Goal: Communication & Community: Answer question/provide support

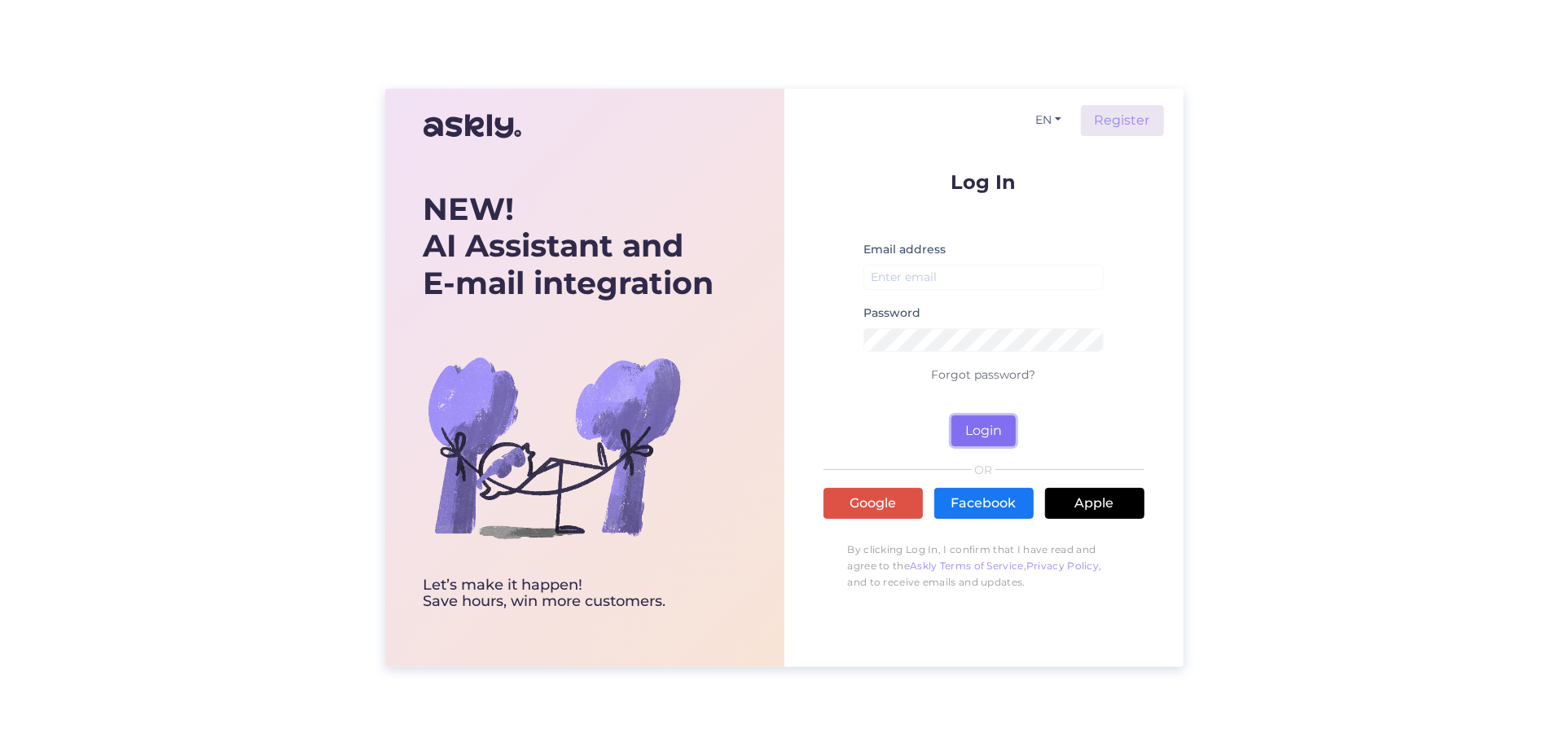
click at [986, 419] on button "Login" at bounding box center [984, 431] width 64 height 31
click at [1060, 119] on button "EN" at bounding box center [1048, 120] width 39 height 23
click at [1057, 150] on link "ET" at bounding box center [1040, 152] width 55 height 26
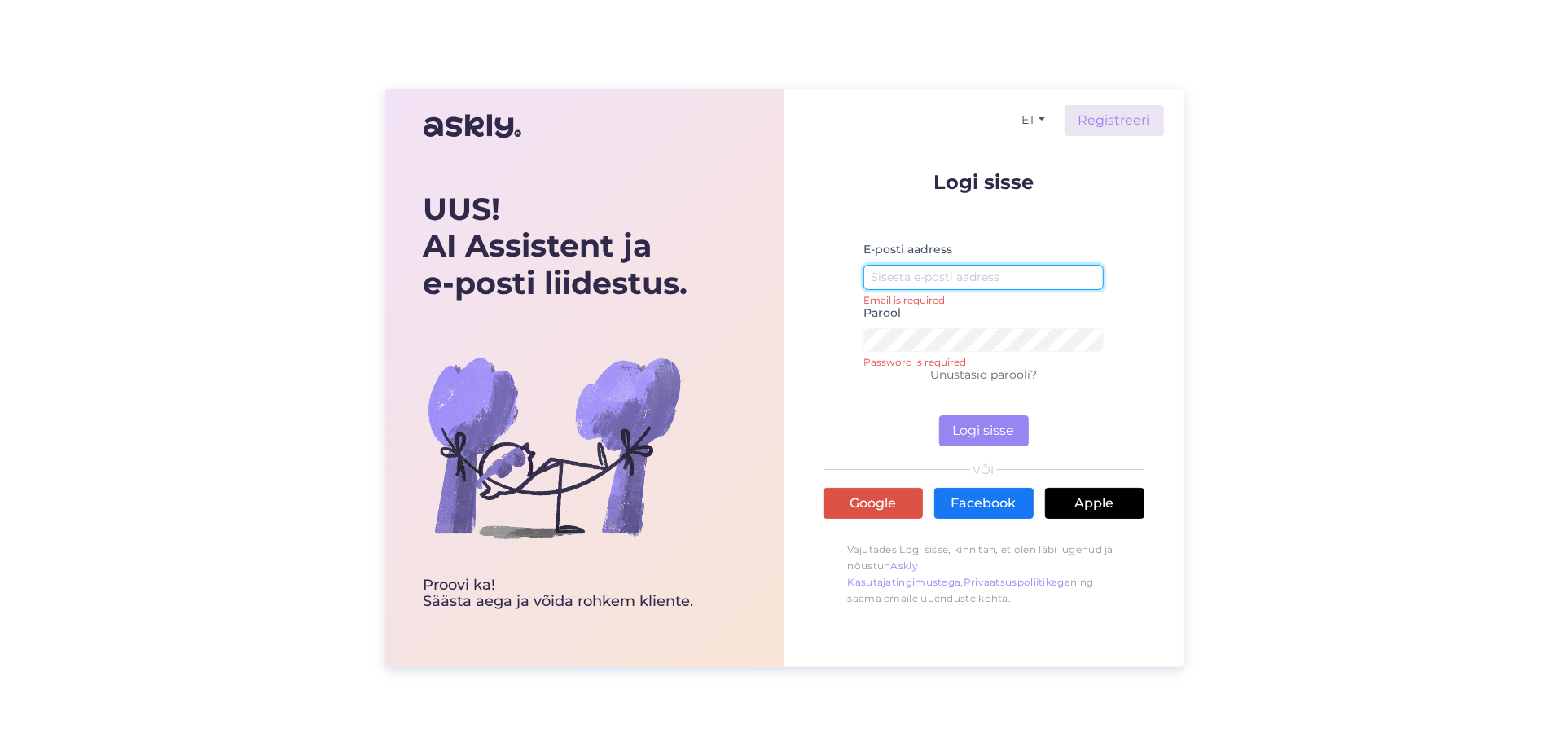
click at [933, 267] on input "email" at bounding box center [984, 278] width 241 height 25
click at [953, 271] on input "email" at bounding box center [984, 278] width 241 height 25
type input "m"
type input "a"
type input "[EMAIL_ADDRESS][DOMAIN_NAME]"
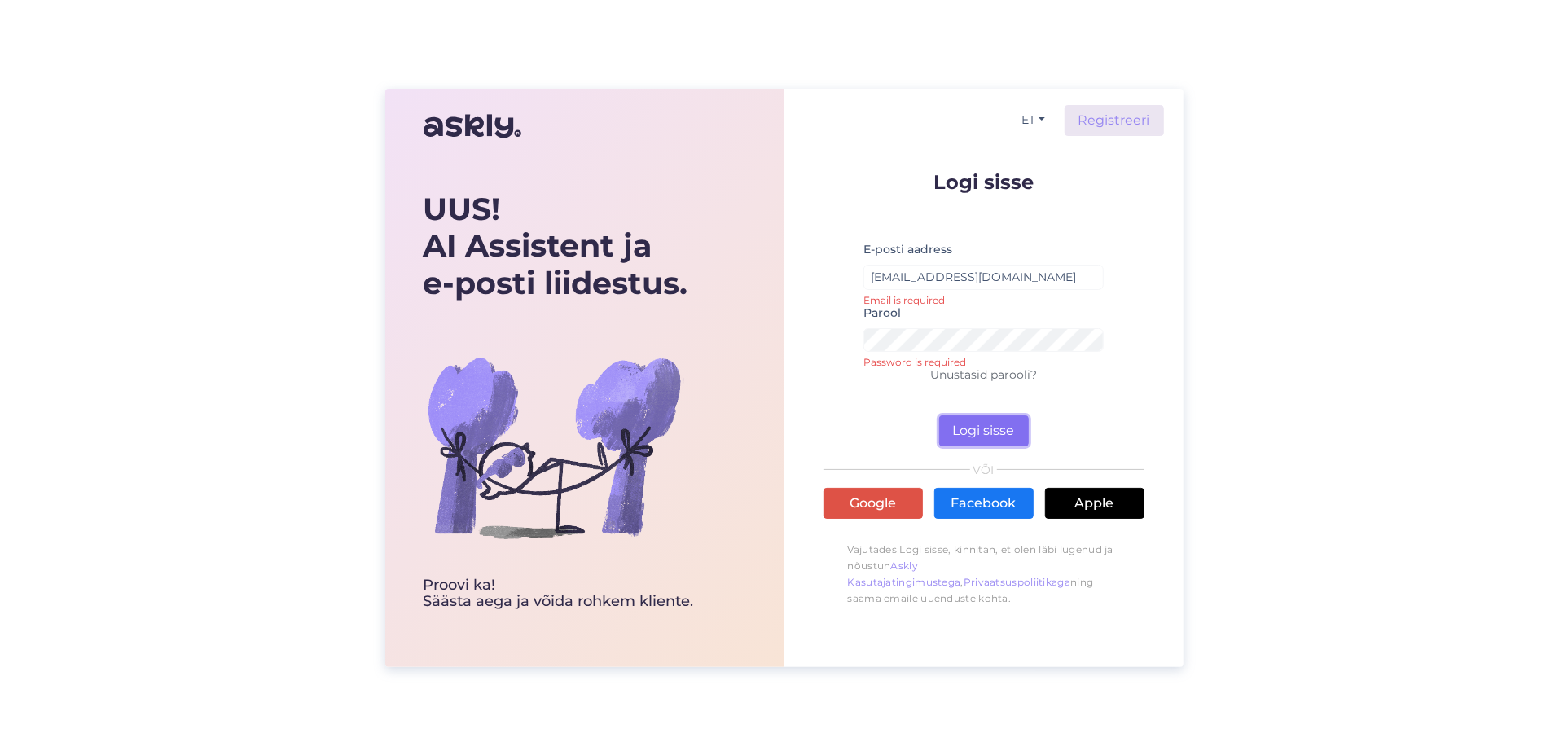
click at [962, 422] on button "Logi sisse" at bounding box center [984, 431] width 89 height 31
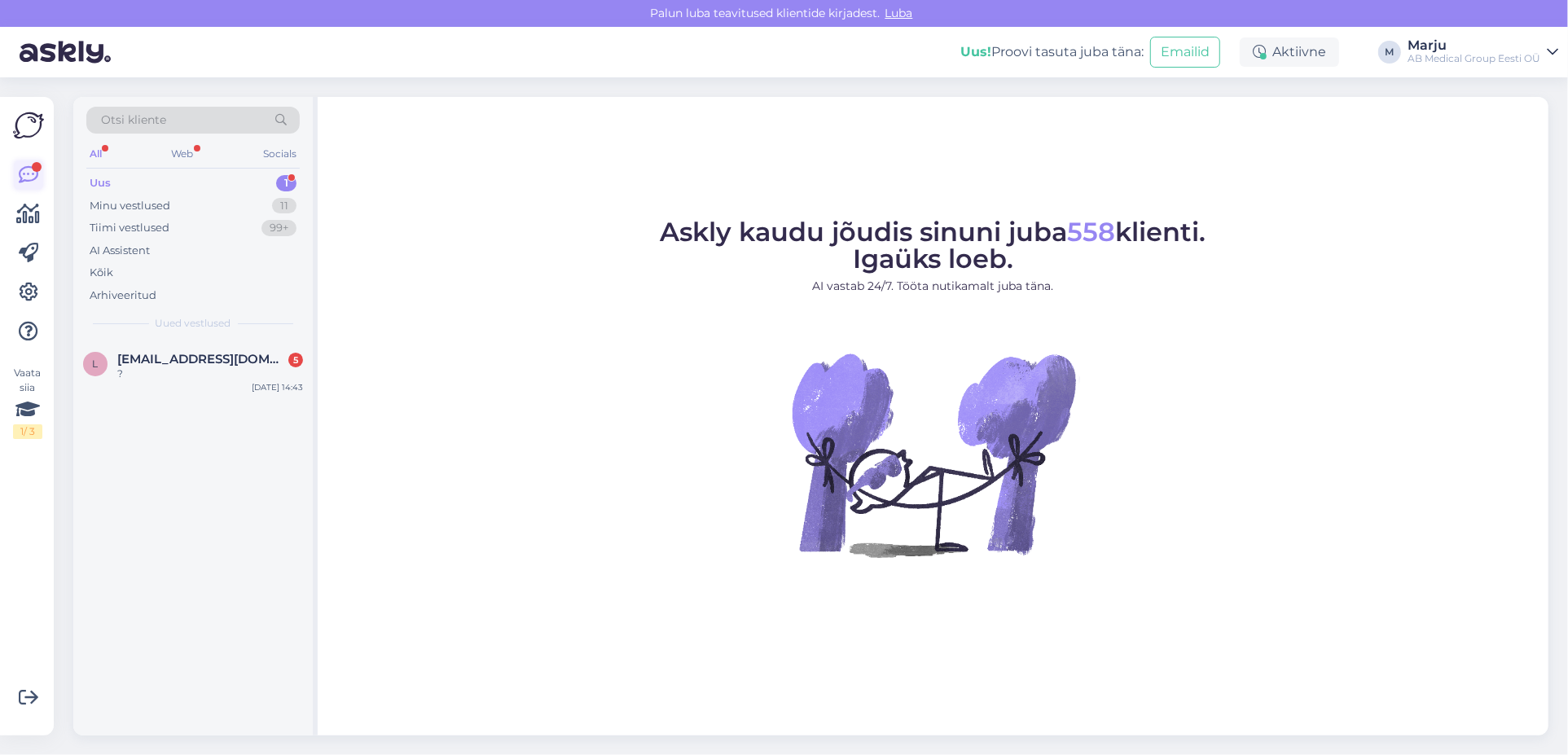
click at [33, 172] on icon at bounding box center [28, 175] width 19 height 19
click at [136, 184] on div "Uus 1" at bounding box center [193, 183] width 213 height 23
click at [143, 353] on span "[EMAIL_ADDRESS][DOMAIN_NAME]" at bounding box center [202, 359] width 170 height 15
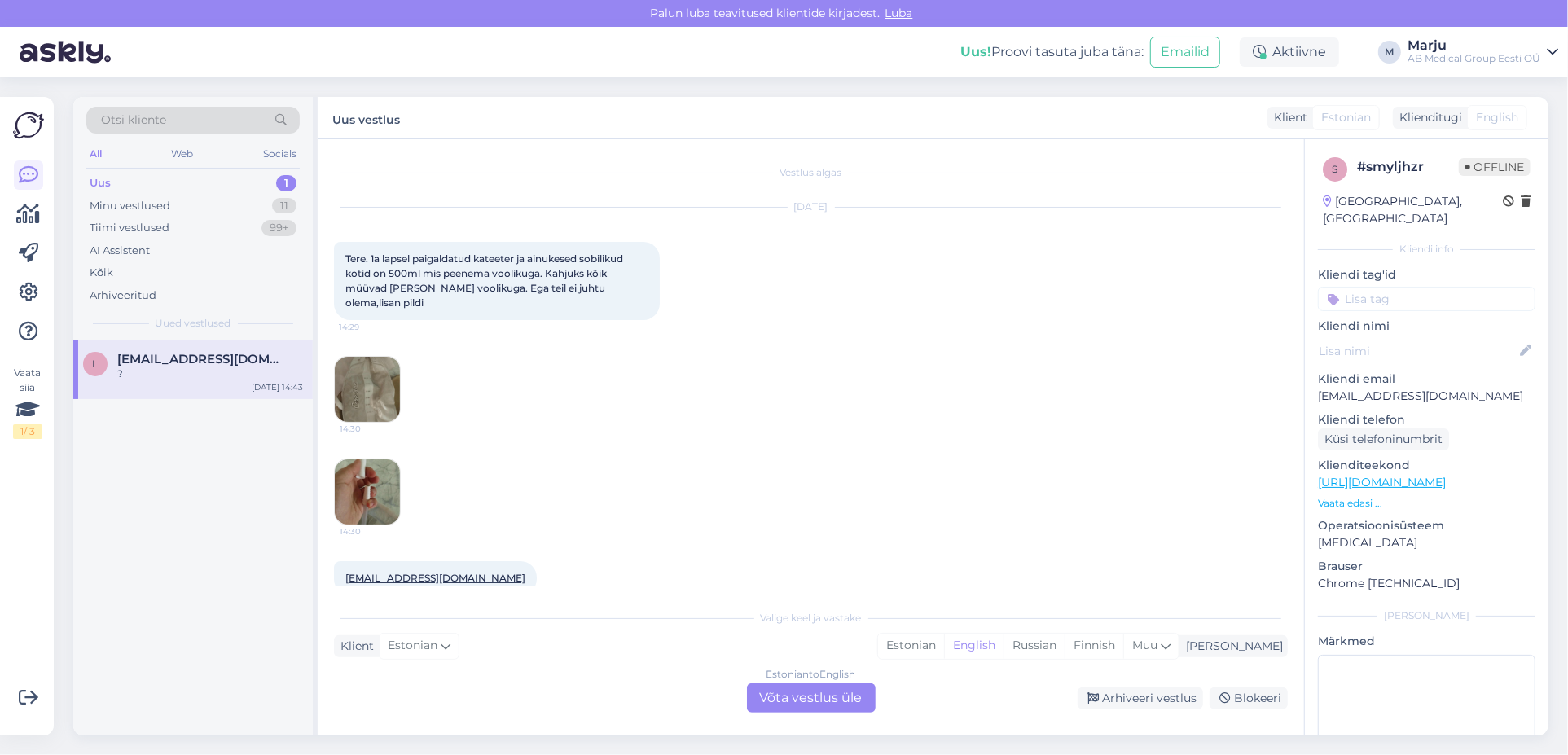
scroll to position [94, 0]
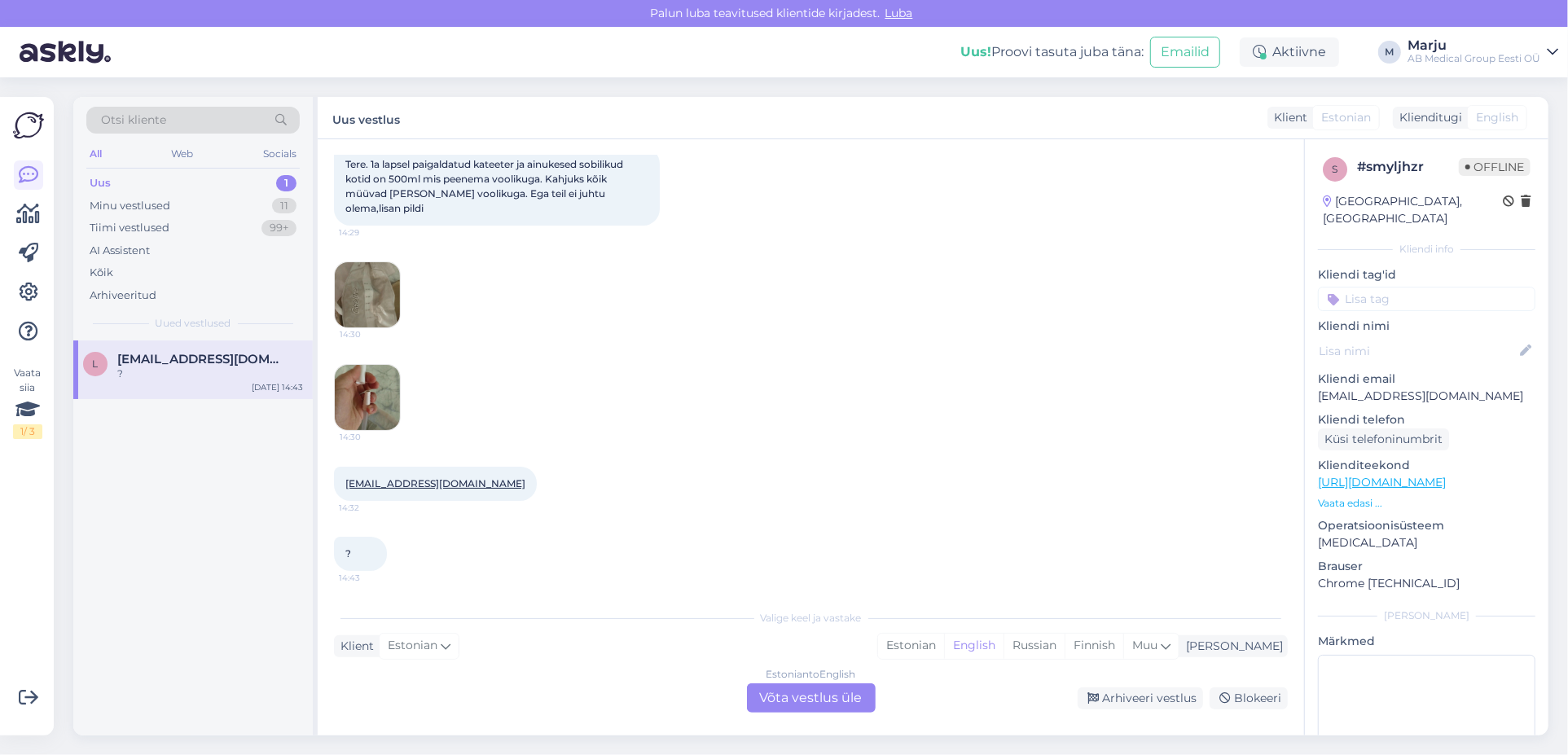
click at [368, 289] on img at bounding box center [367, 294] width 65 height 65
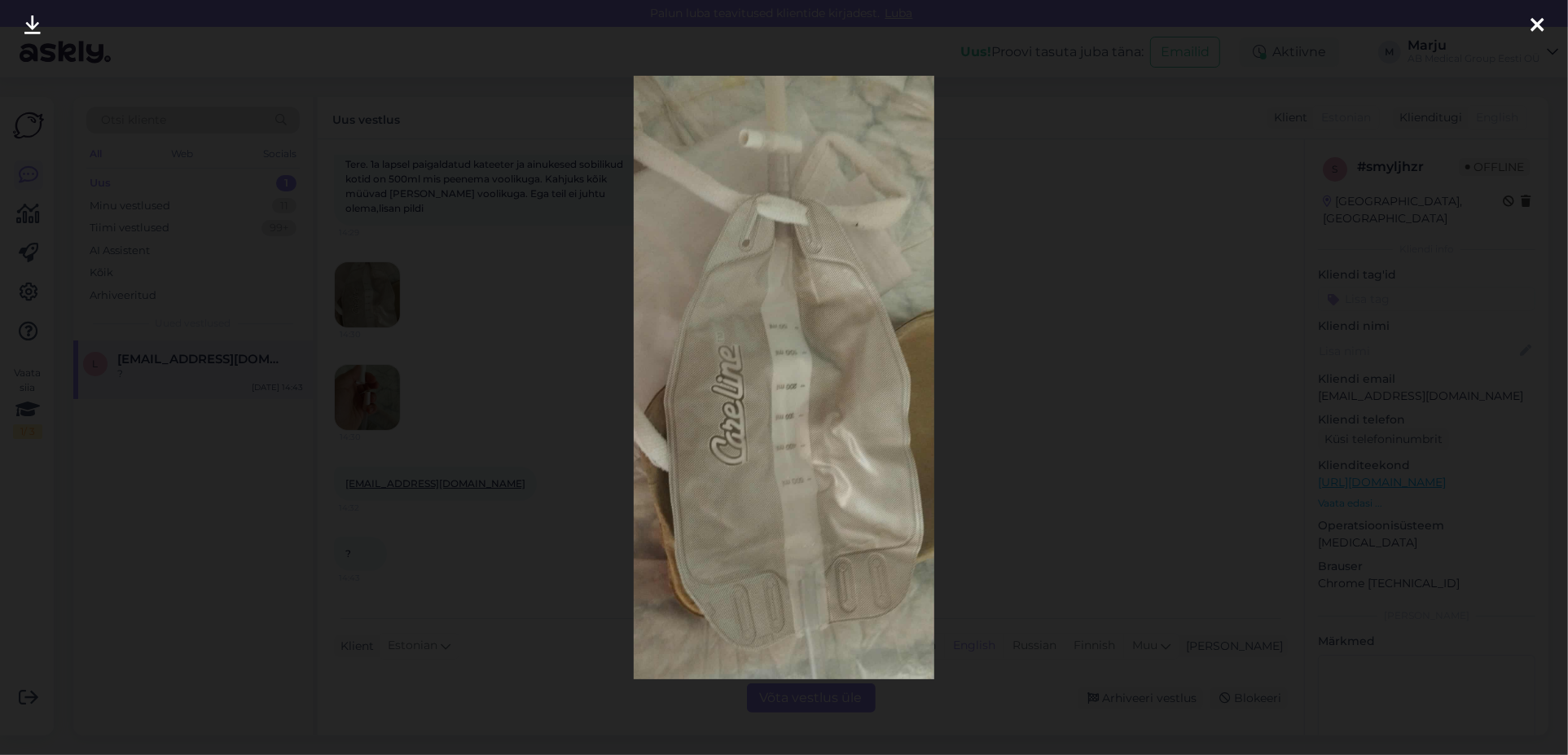
click at [37, 22] on icon at bounding box center [32, 26] width 16 height 21
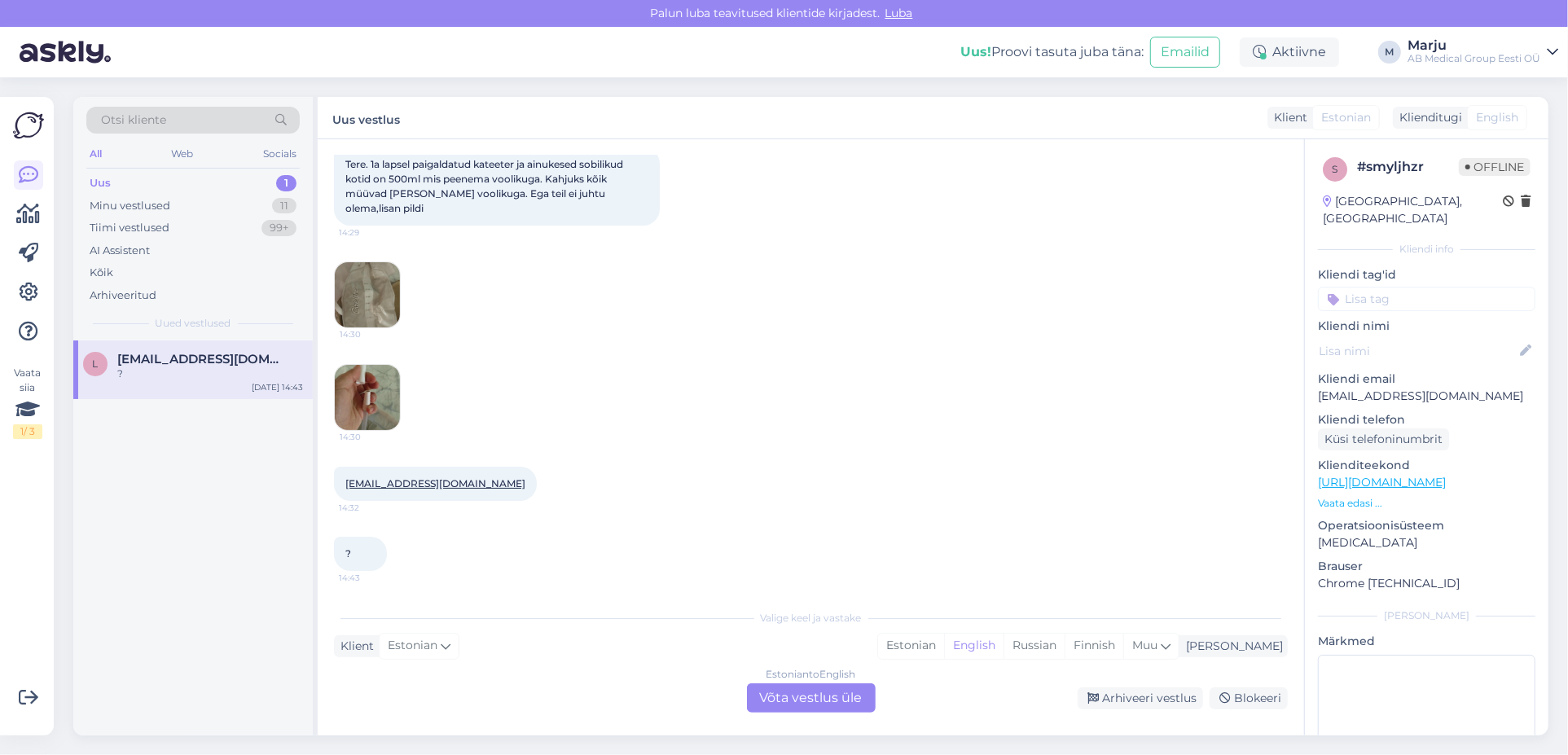
click at [372, 399] on img at bounding box center [367, 397] width 65 height 65
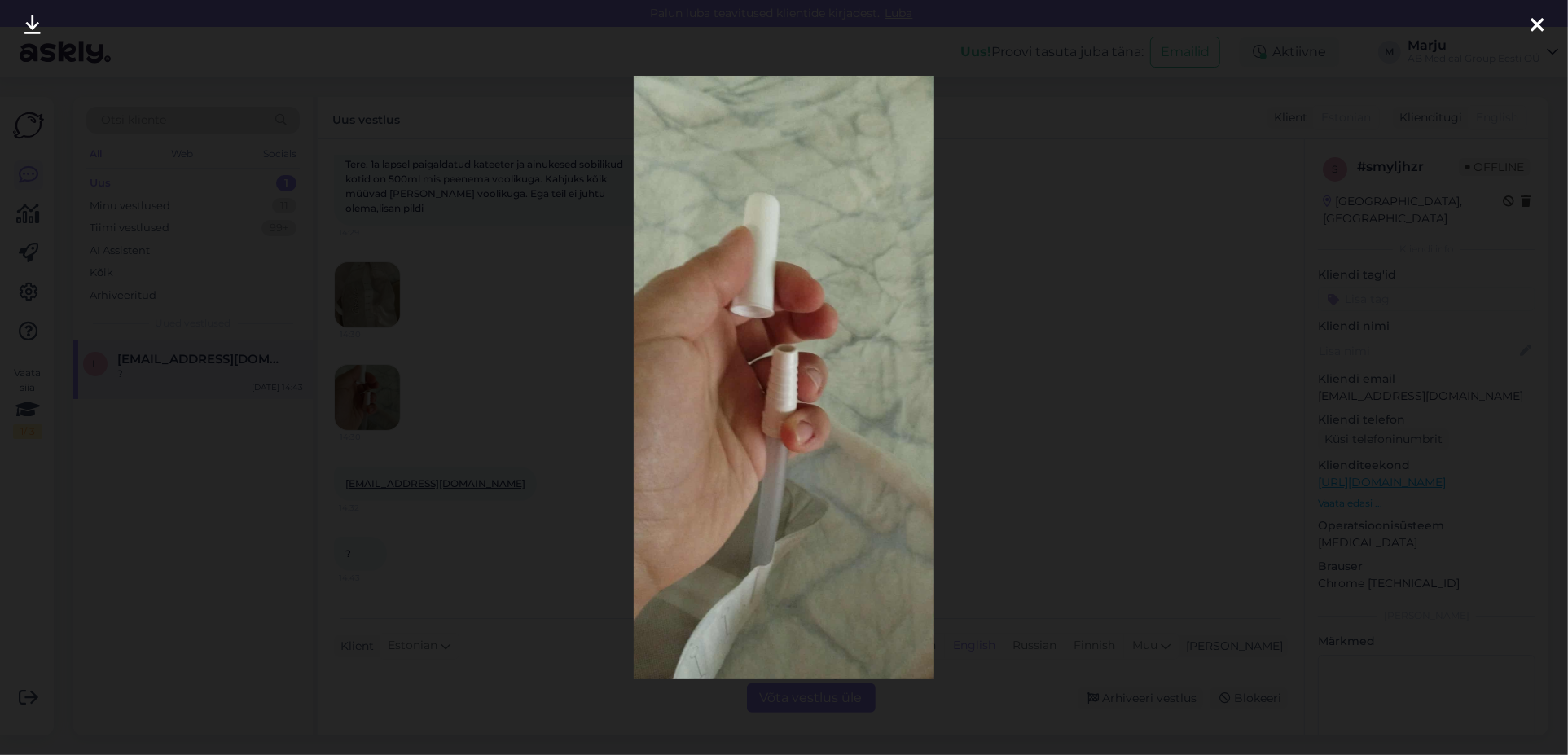
click at [38, 23] on icon at bounding box center [32, 26] width 16 height 21
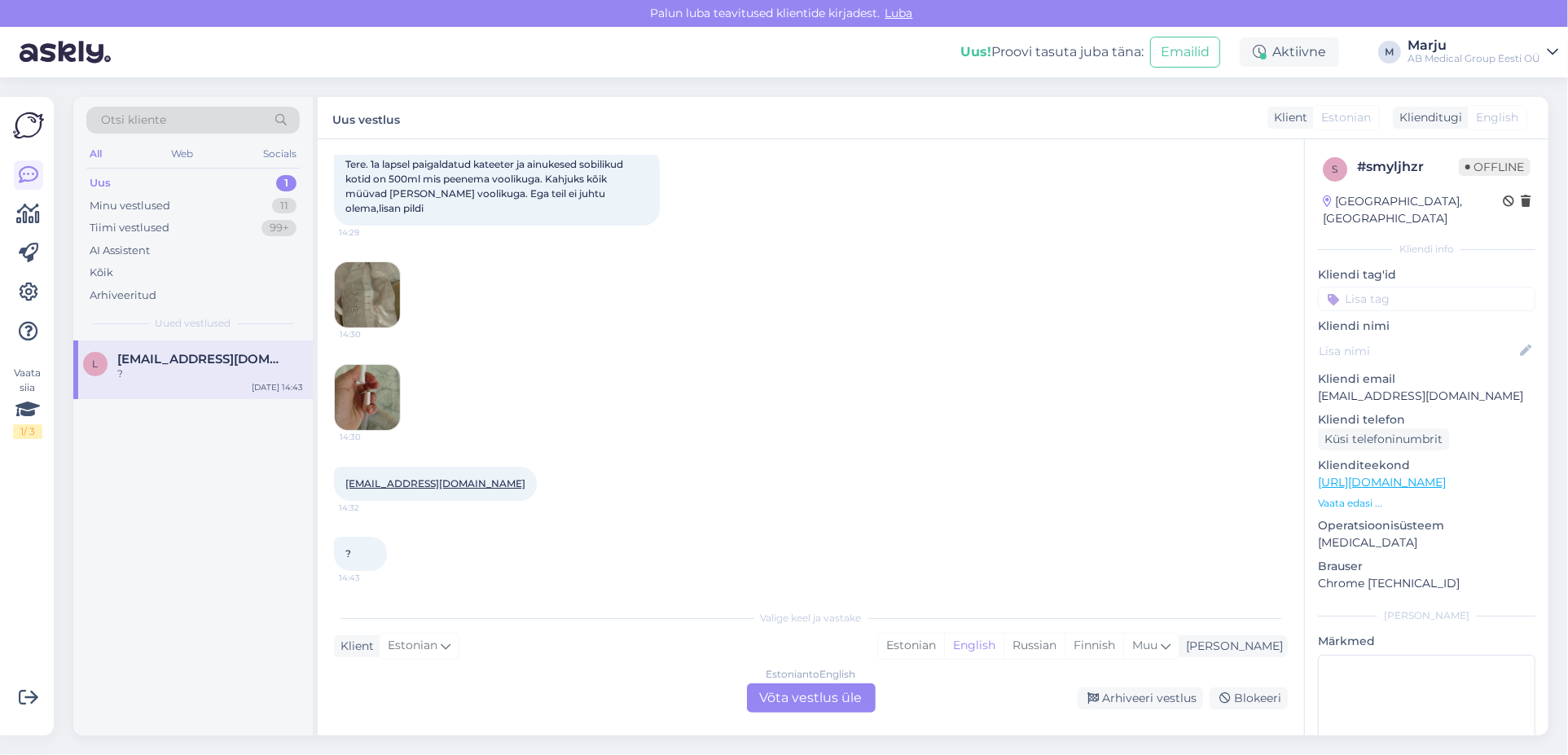
scroll to position [0, 0]
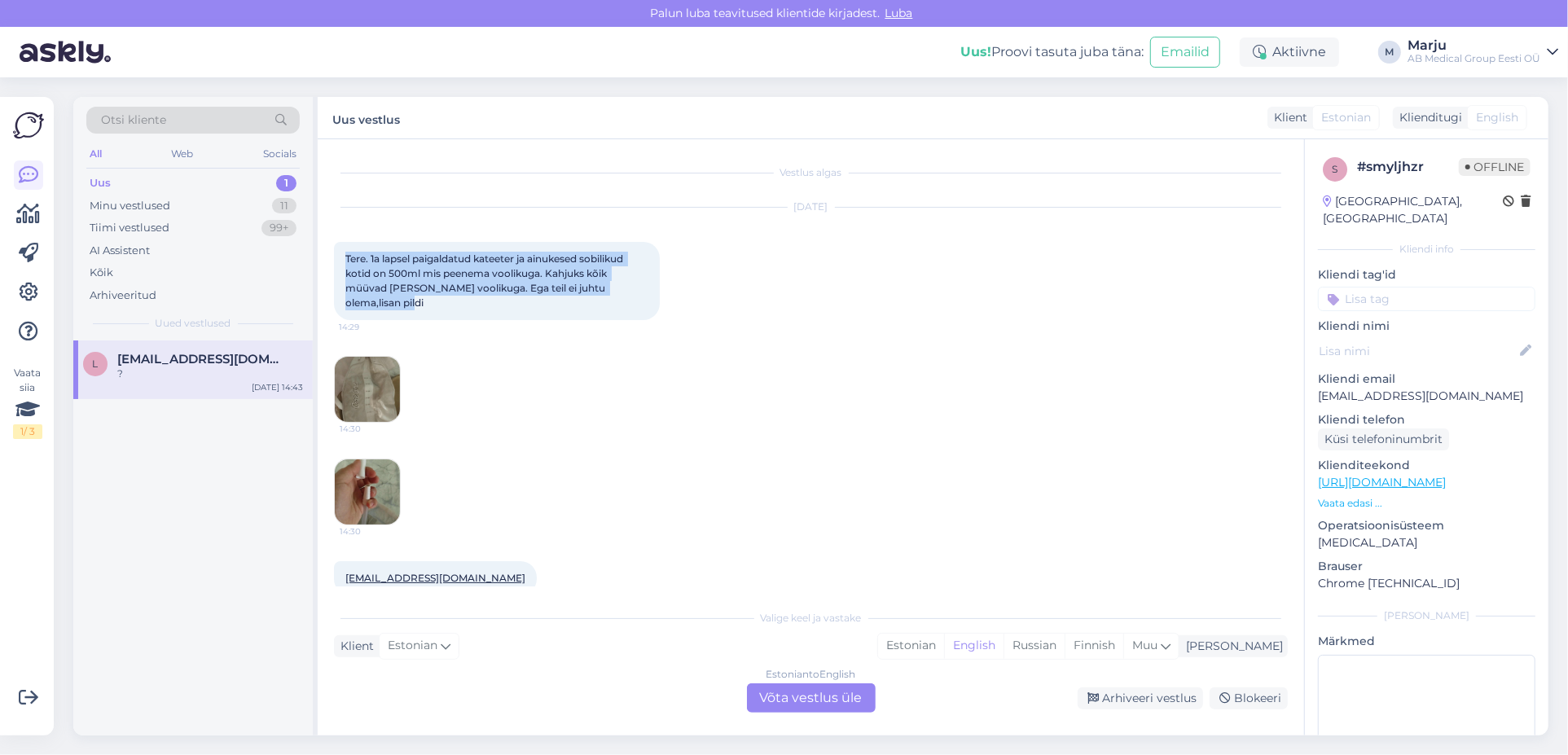
drag, startPoint x: 347, startPoint y: 256, endPoint x: 681, endPoint y: 301, distance: 337.0
click at [681, 301] on div "[DATE] Tere. 1a lapsel paigaldatud kateeter ja ainukesed sobilikud kotid on 500…" at bounding box center [810, 264] width 954 height 148
copy span "Tere. 1a lapsel paigaldatud kateeter ja ainukesed sobilikud kotid on 500ml mis …"
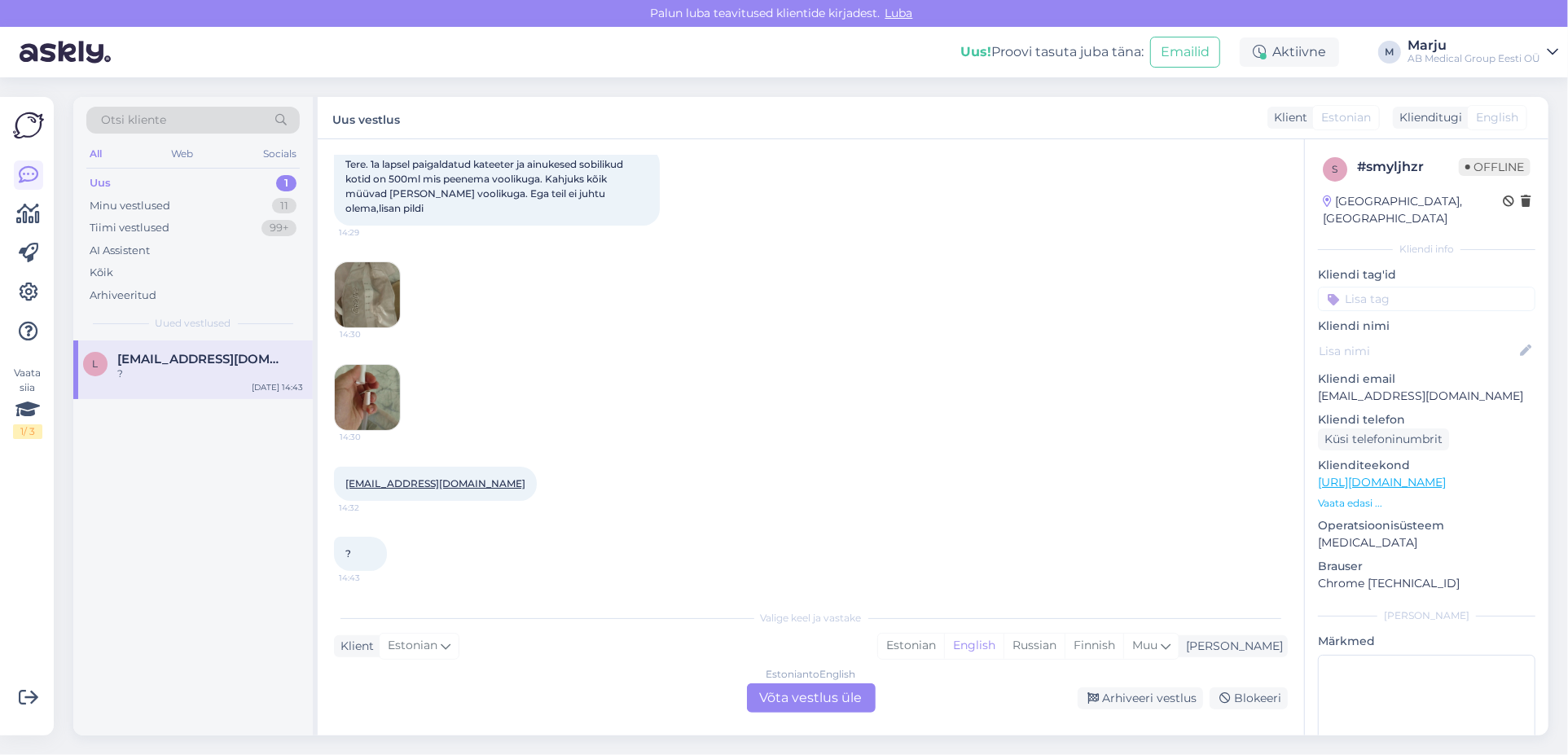
click at [826, 696] on div "Estonian to English Võta vestlus üle" at bounding box center [811, 698] width 129 height 29
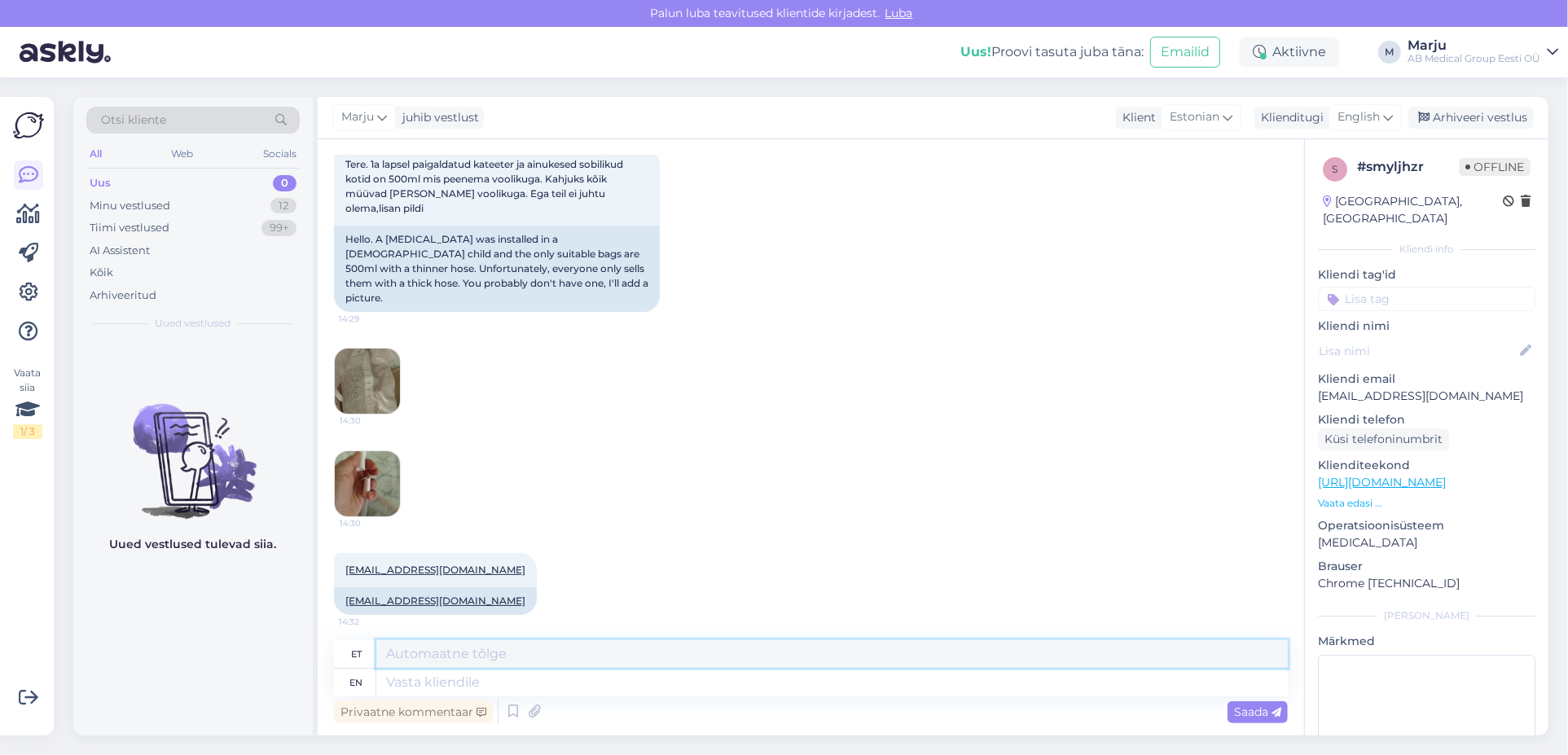
click at [489, 652] on textarea at bounding box center [832, 654] width 911 height 28
type textarea "Tere!"
click at [1247, 711] on span "Saada" at bounding box center [1258, 711] width 48 height 15
click at [1261, 708] on span "Saada" at bounding box center [1258, 711] width 48 height 15
